Goal: Information Seeking & Learning: Learn about a topic

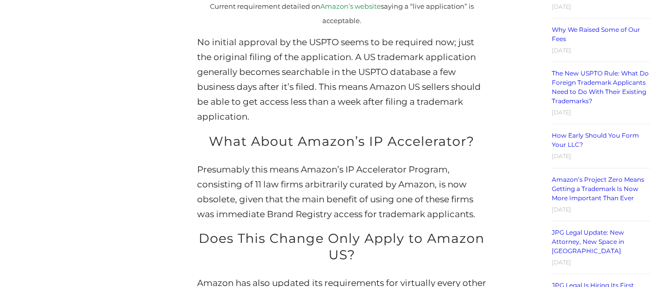
scroll to position [1564, 0]
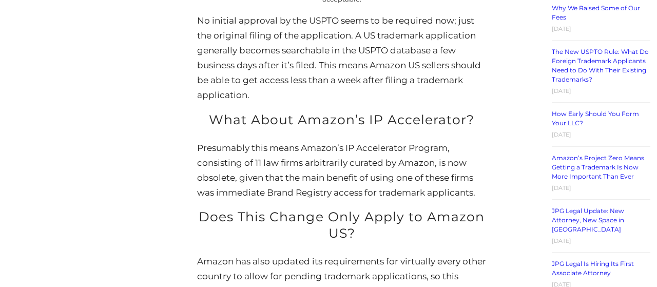
click at [325, 153] on p "Presumably this means Amazon’s IP Accelerator Program, consisting of 11 law fir…" at bounding box center [341, 171] width 289 height 60
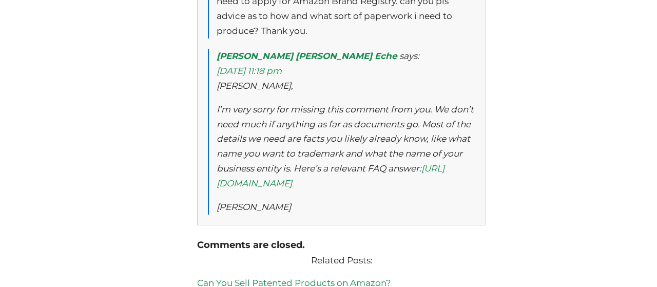
scroll to position [2605, 0]
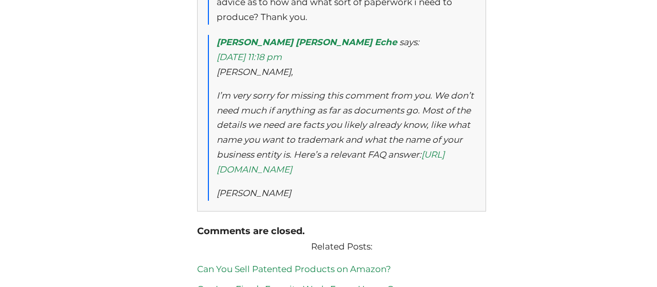
click at [445, 149] on link "https://jpglegal.com/#Q26" at bounding box center [331, 161] width 228 height 25
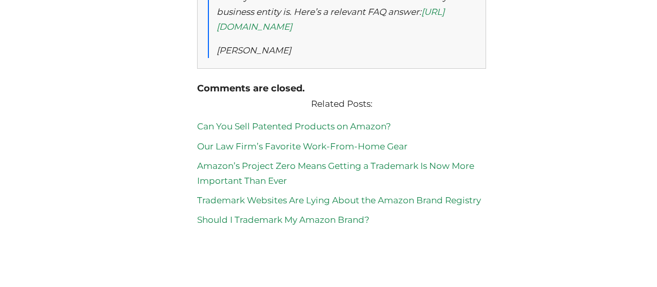
scroll to position [2754, 0]
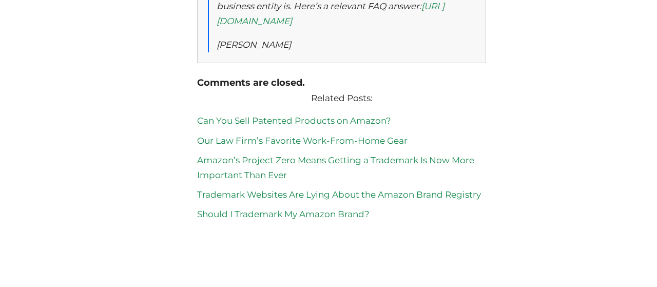
click at [337, 189] on link "Trademark Websites Are Lying About the Amazon Brand Registry" at bounding box center [339, 194] width 284 height 10
click at [226, 209] on link "Should I Trademark My Amazon Brand?" at bounding box center [283, 214] width 173 height 10
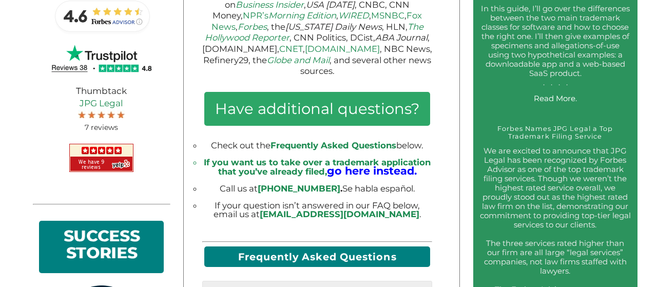
scroll to position [587, 0]
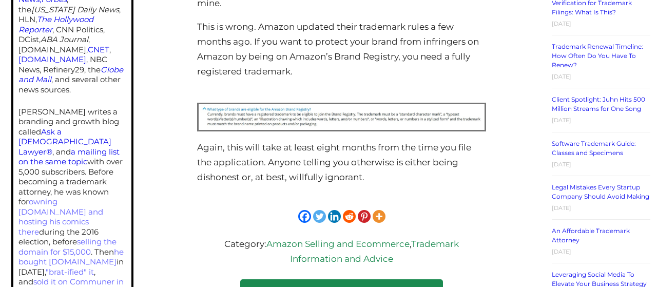
scroll to position [614, 0]
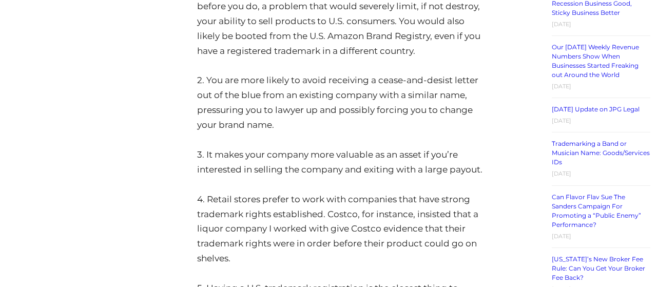
scroll to position [1335, 0]
